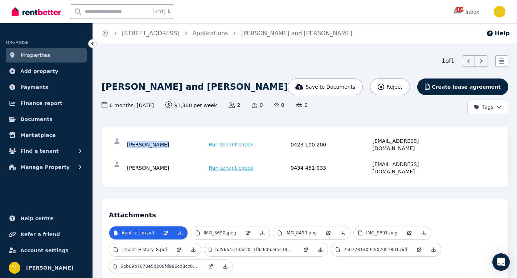
drag, startPoint x: 127, startPoint y: 139, endPoint x: 158, endPoint y: 143, distance: 31.4
click at [158, 143] on div "[PERSON_NAME] Run tenant check 0423 100 200 [EMAIL_ADDRESS][DOMAIN_NAME]" at bounding box center [305, 144] width 393 height 23
copy div "[PERSON_NAME]"
drag, startPoint x: 371, startPoint y: 140, endPoint x: 438, endPoint y: 143, distance: 67.6
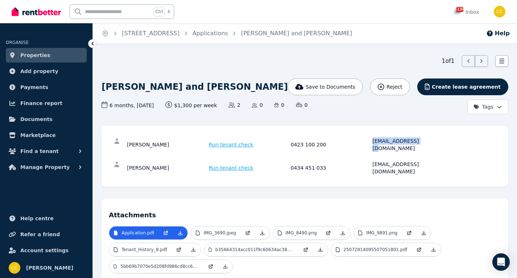
click at [438, 143] on div "[PERSON_NAME] Run tenant check 0423 100 200 [EMAIL_ADDRESS][DOMAIN_NAME]" at bounding box center [289, 144] width 325 height 15
copy div "[EMAIL_ADDRESS][DOMAIN_NAME]"
drag, startPoint x: 126, startPoint y: 157, endPoint x: 139, endPoint y: 159, distance: 12.7
click at [139, 159] on div "[PERSON_NAME] Run tenant check 0434 451 033 [EMAIL_ADDRESS][DOMAIN_NAME]" at bounding box center [305, 167] width 393 height 23
copy div "Jiajin"
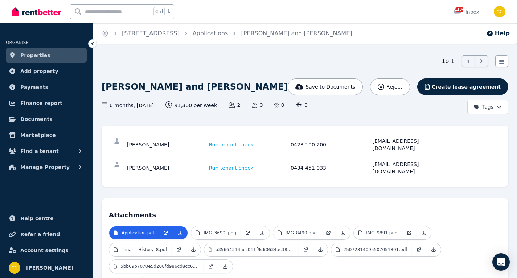
click at [489, 162] on div "[PERSON_NAME] Run tenant check 0434 451 033 [EMAIL_ADDRESS][DOMAIN_NAME]" at bounding box center [305, 167] width 393 height 23
click at [350, 91] on button "Save to Documents" at bounding box center [326, 86] width 76 height 17
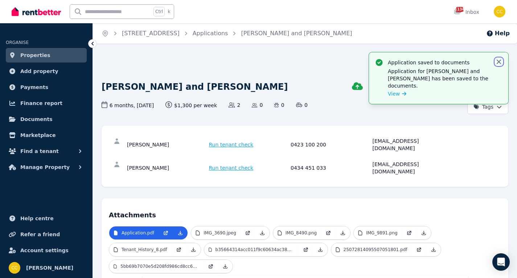
click at [500, 61] on icon "button" at bounding box center [499, 62] width 4 height 4
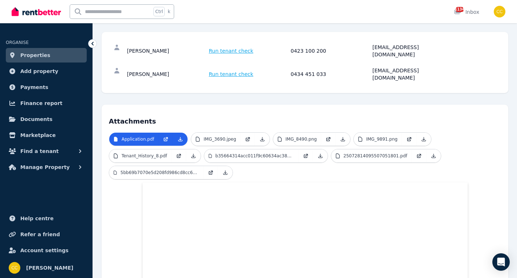
scroll to position [109, 0]
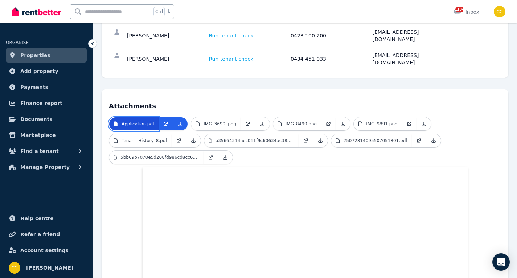
click at [140, 121] on p "Application.pdf" at bounding box center [138, 124] width 33 height 6
click at [164, 122] on icon at bounding box center [166, 124] width 4 height 4
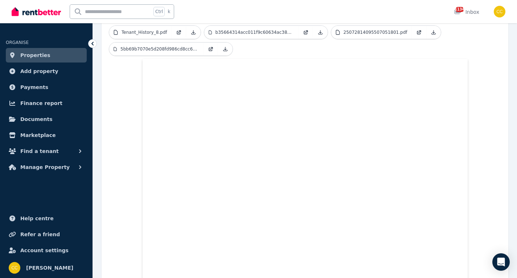
scroll to position [218, 0]
